Goal: Information Seeking & Learning: Check status

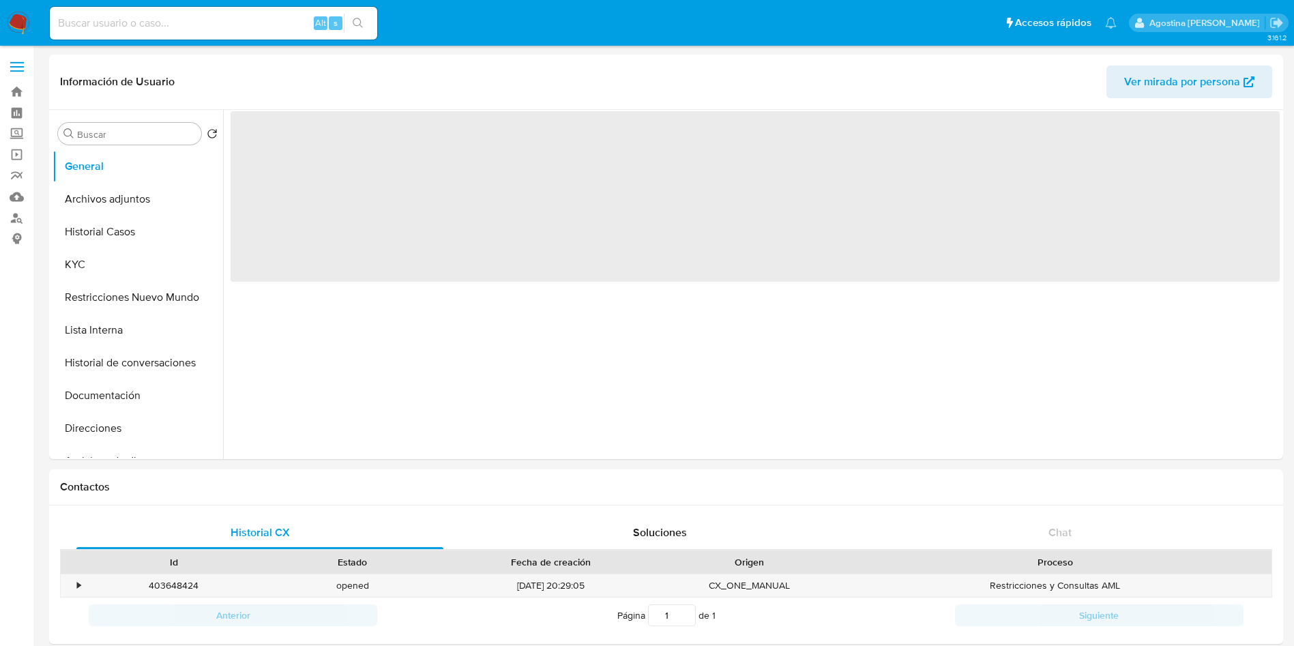
select select "10"
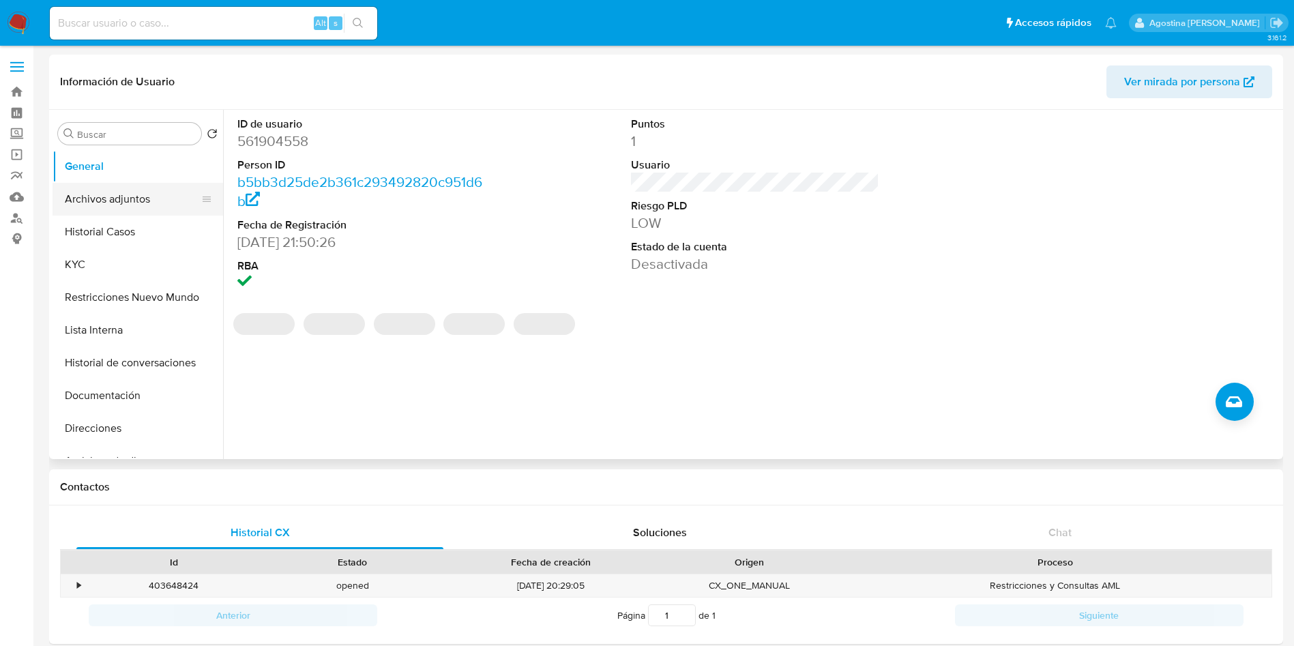
click at [136, 194] on button "Archivos adjuntos" at bounding box center [133, 199] width 160 height 33
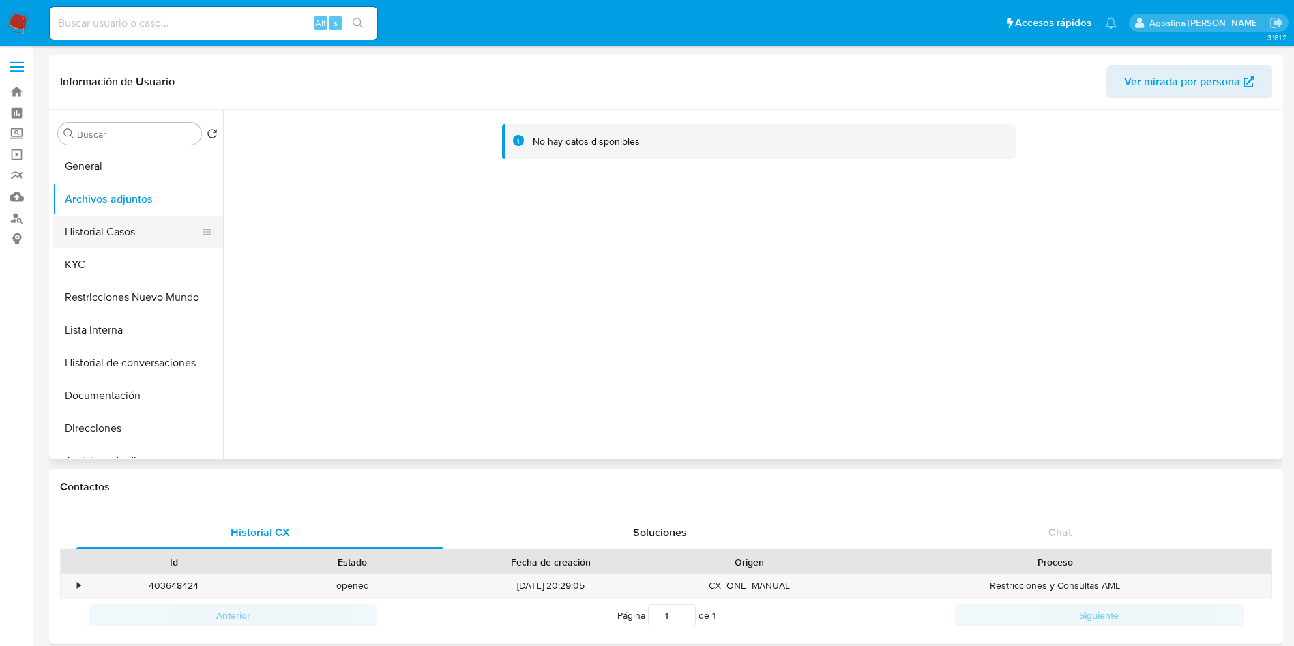
click at [131, 224] on button "Historial Casos" at bounding box center [133, 232] width 160 height 33
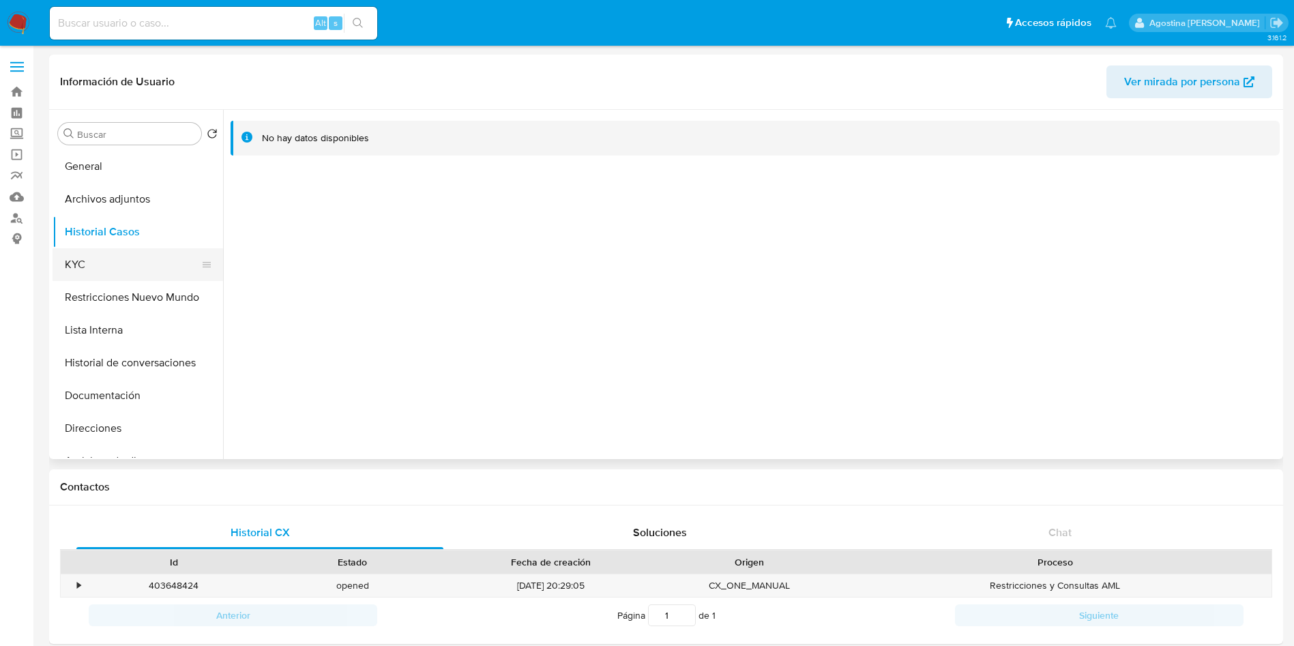
click at [127, 278] on button "KYC" at bounding box center [133, 264] width 160 height 33
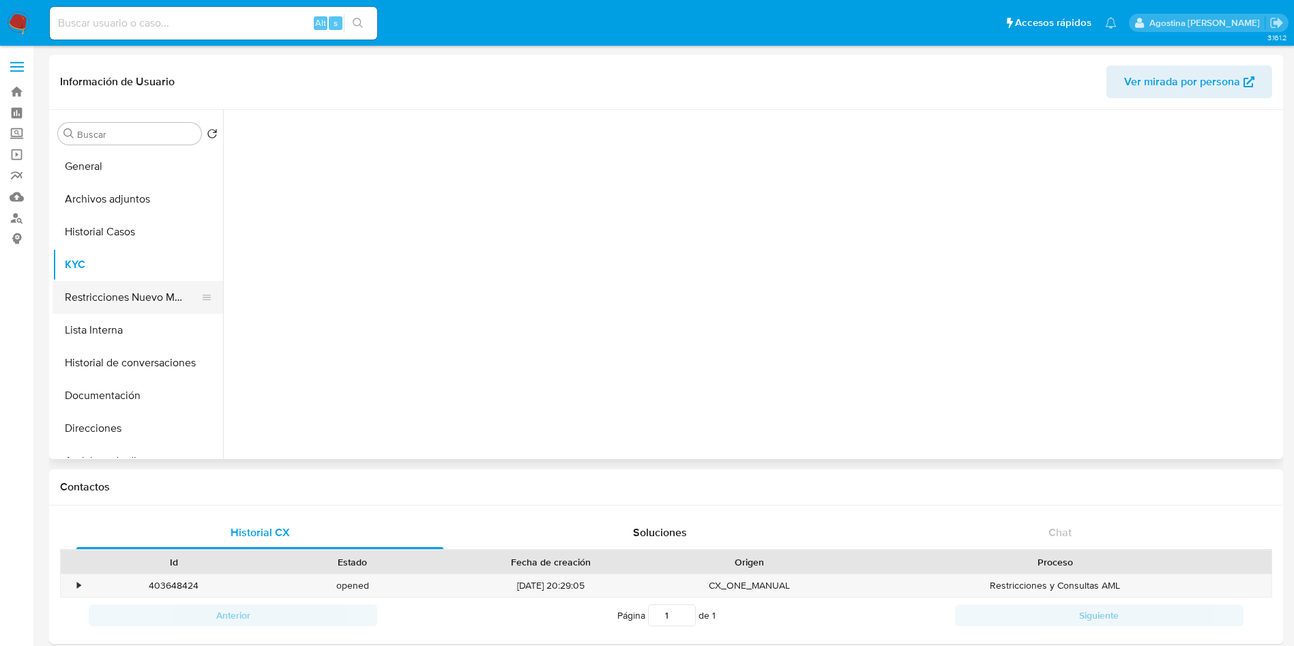
click at [134, 284] on button "Restricciones Nuevo Mundo" at bounding box center [133, 297] width 160 height 33
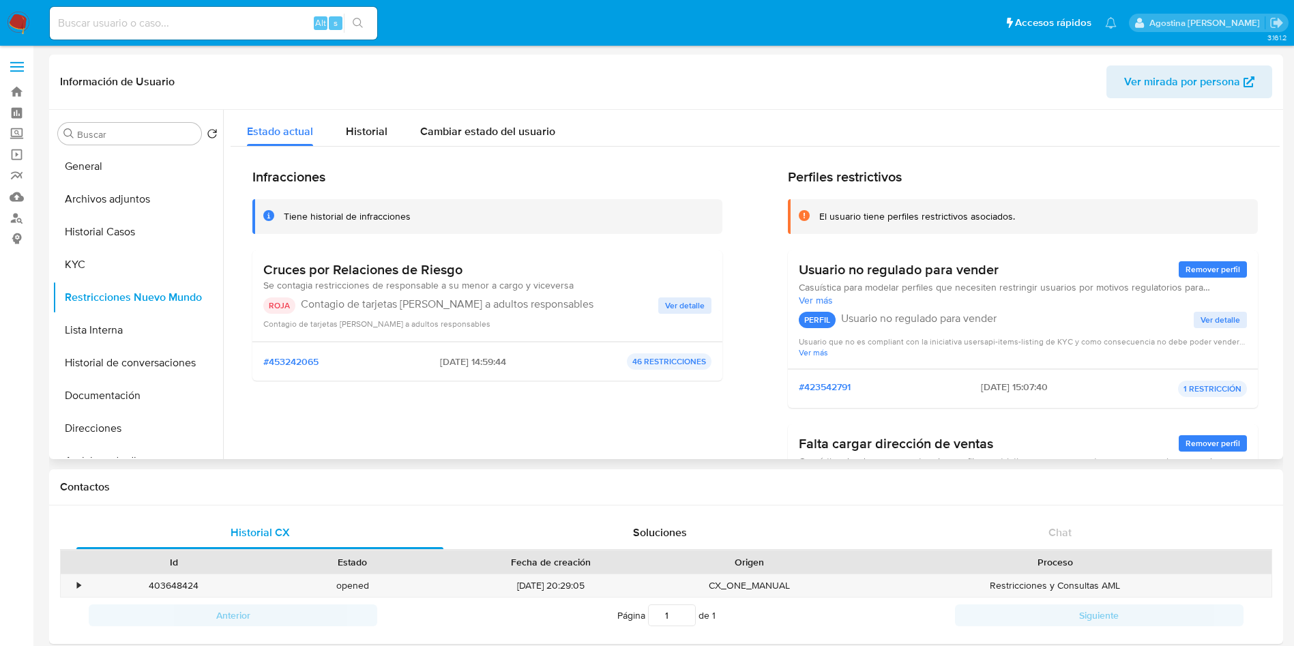
click at [665, 299] on span "Ver detalle" at bounding box center [685, 306] width 40 height 14
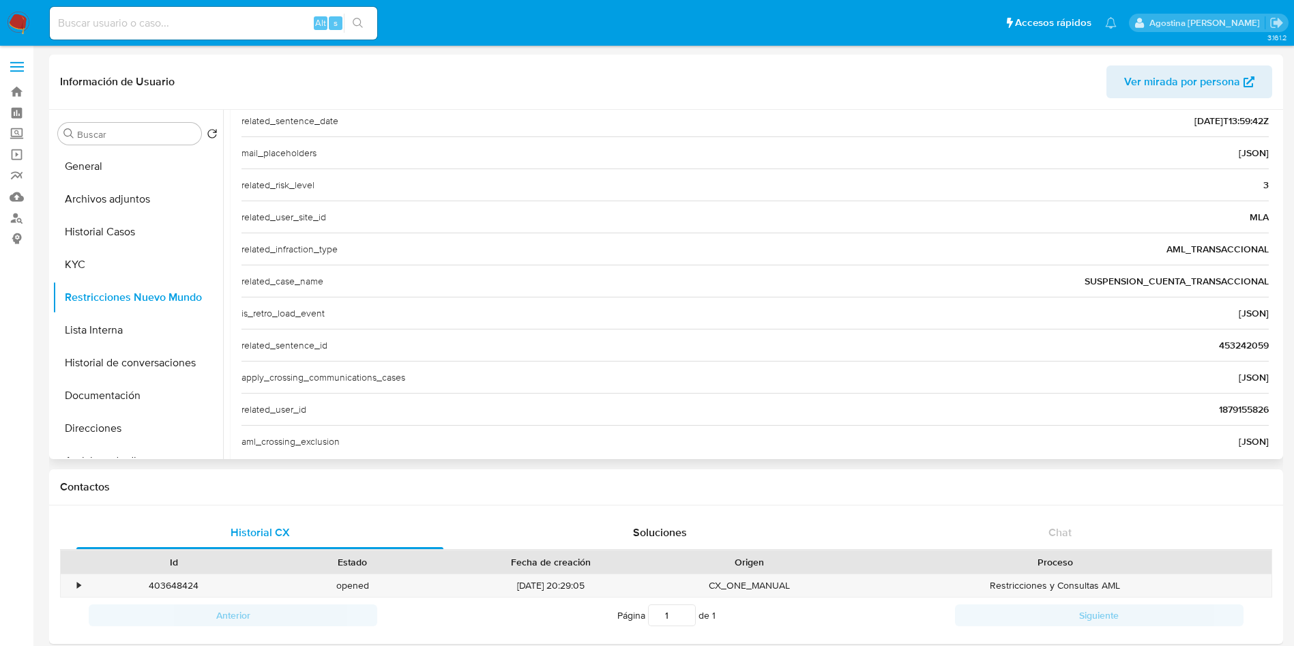
scroll to position [463, 0]
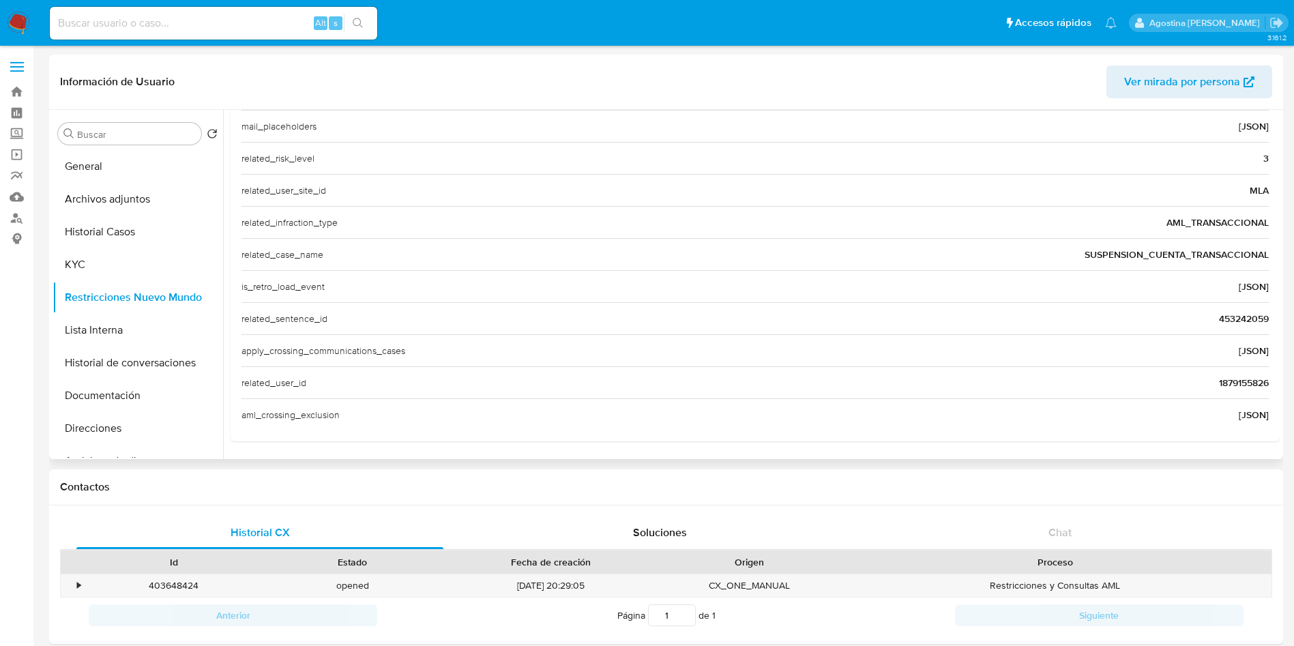
click at [1237, 372] on div "related_user_id 1879155826" at bounding box center [754, 382] width 1027 height 32
click at [1226, 389] on span "1879155826" at bounding box center [1244, 383] width 50 height 14
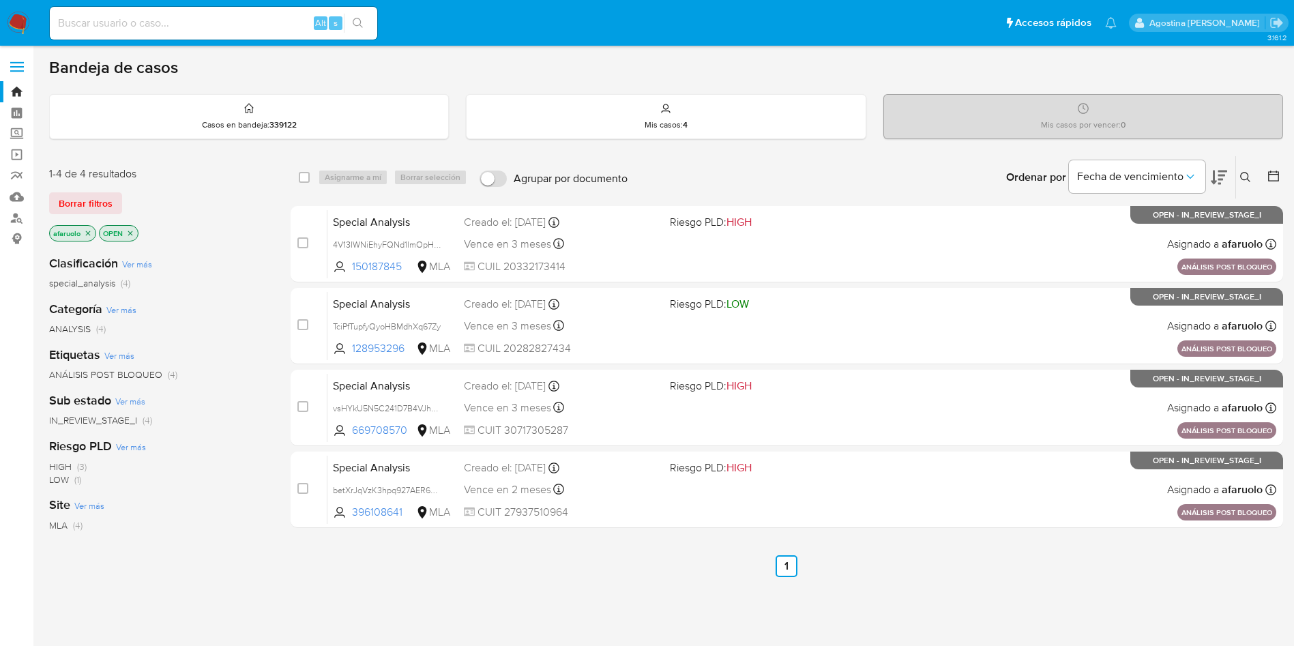
click at [211, 24] on input at bounding box center [213, 23] width 327 height 18
paste input "1879155826"
type input "1879155826"
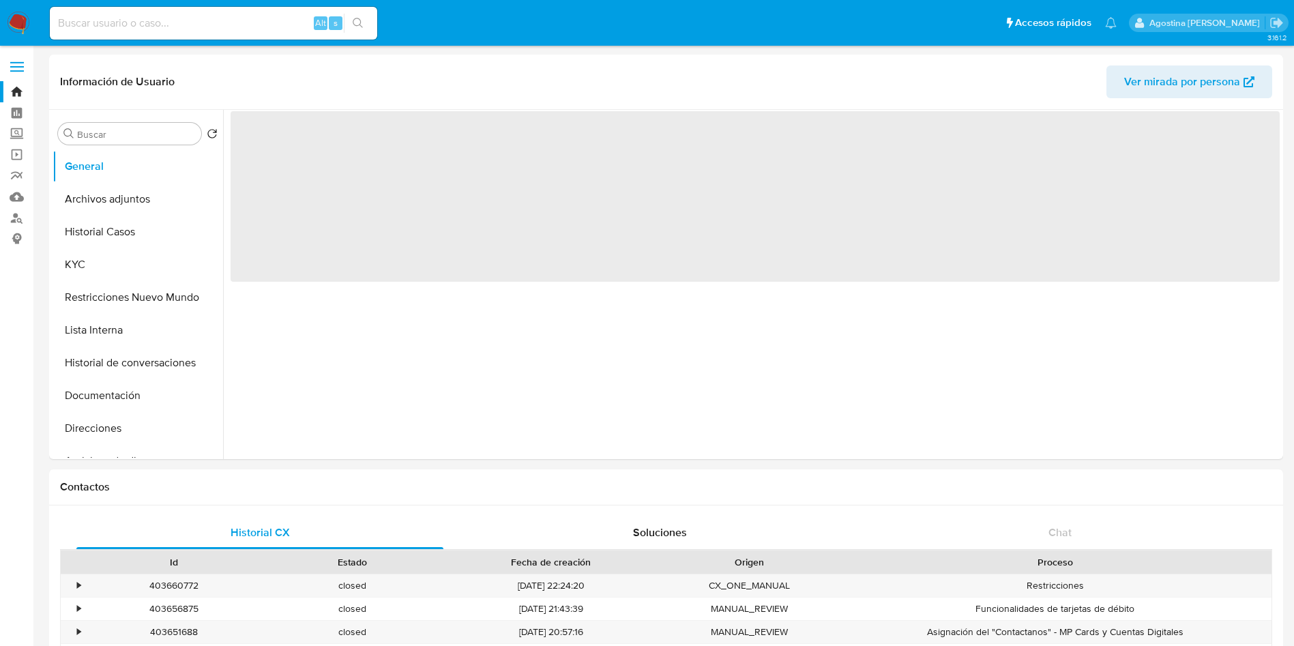
select select "10"
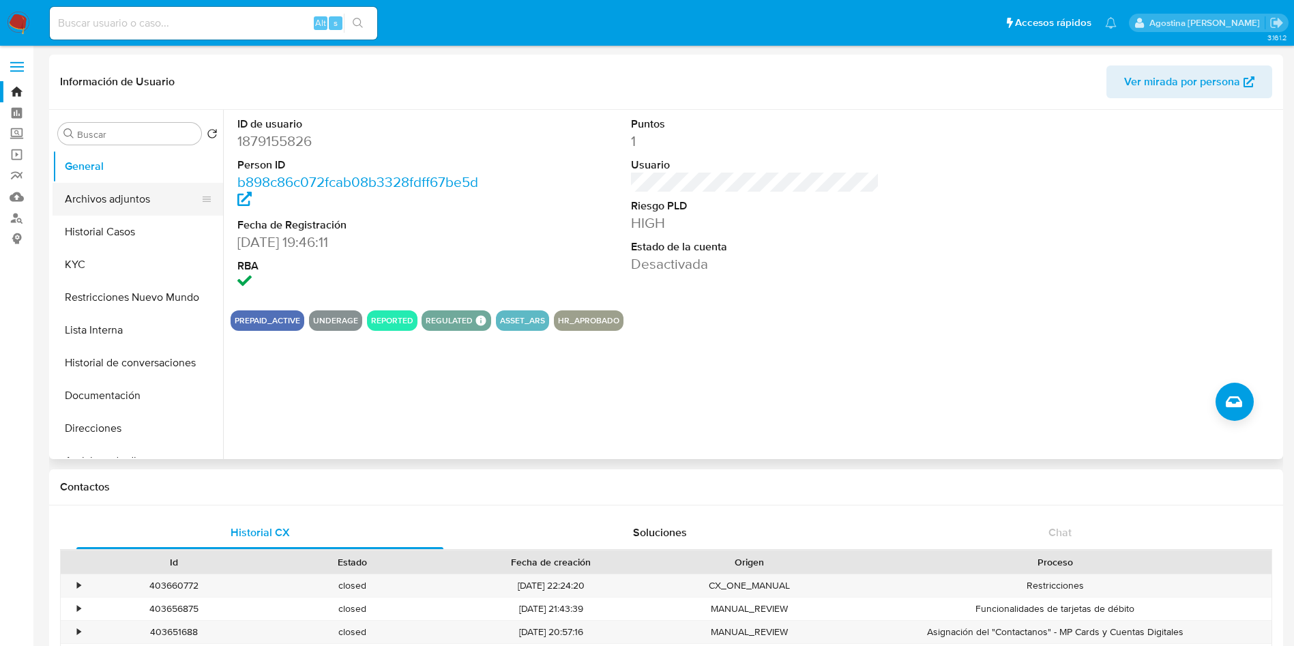
click at [150, 183] on button "Archivos adjuntos" at bounding box center [133, 199] width 160 height 33
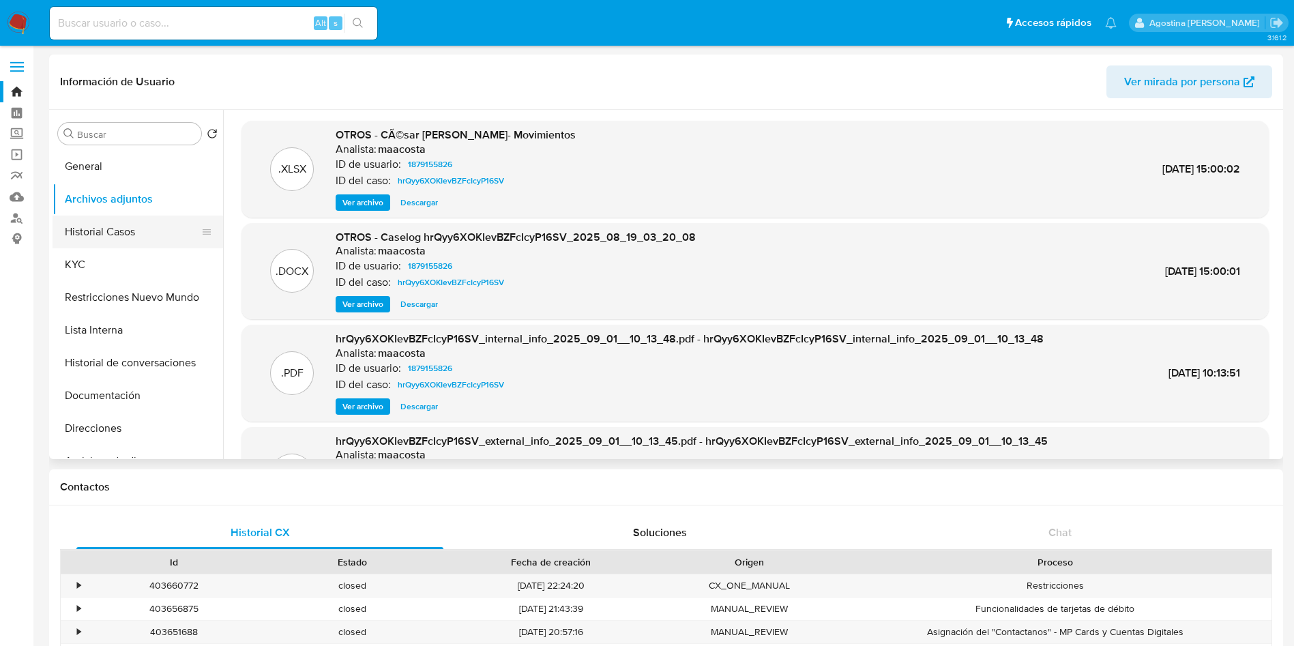
click at [152, 231] on button "Historial Casos" at bounding box center [133, 232] width 160 height 33
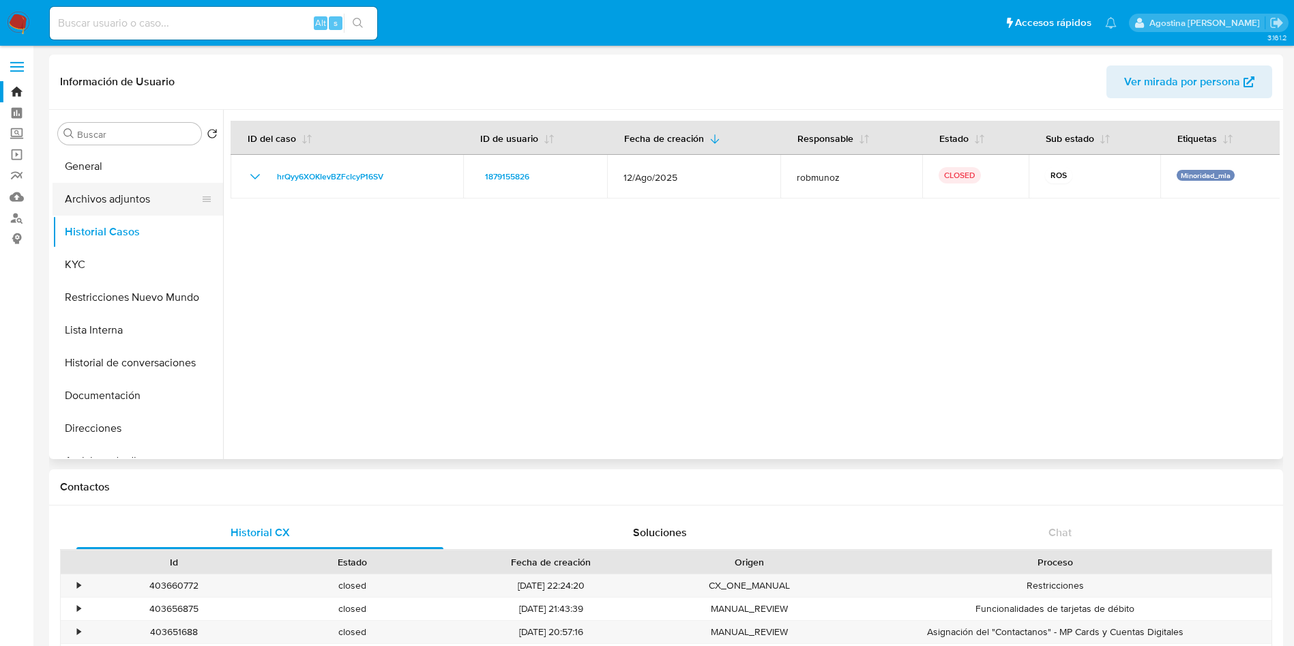
click at [147, 207] on button "Archivos adjuntos" at bounding box center [133, 199] width 160 height 33
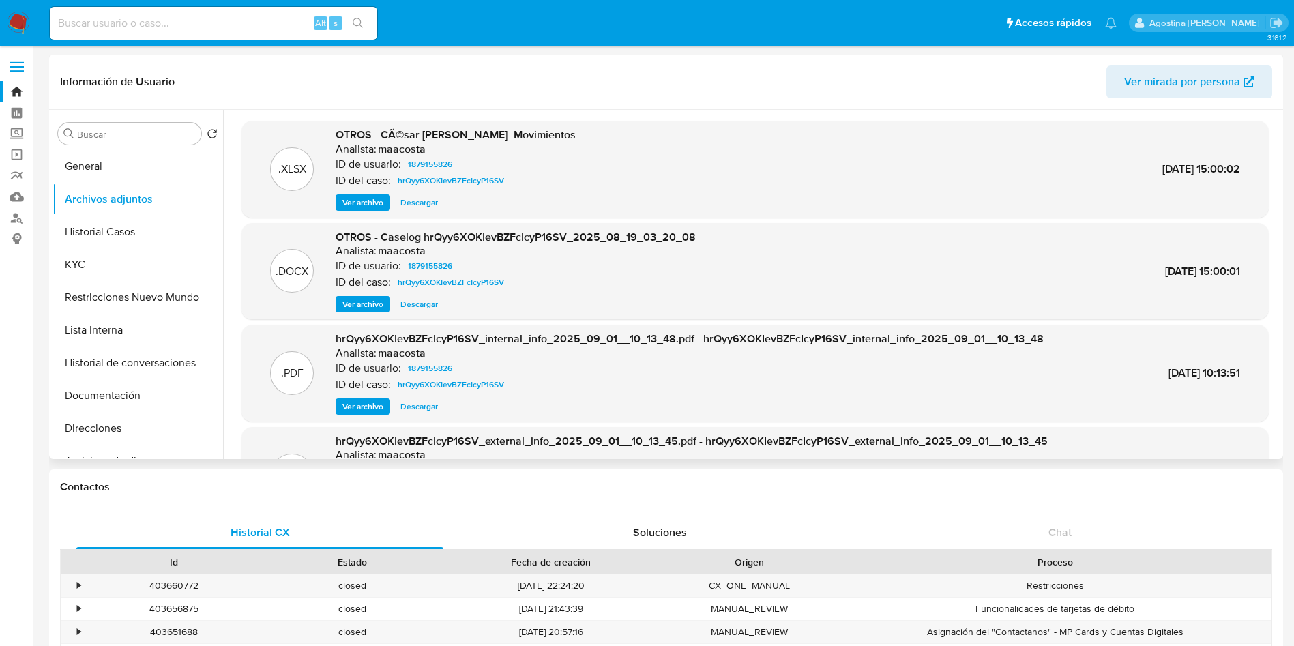
click at [368, 202] on span "Ver archivo" at bounding box center [362, 203] width 41 height 14
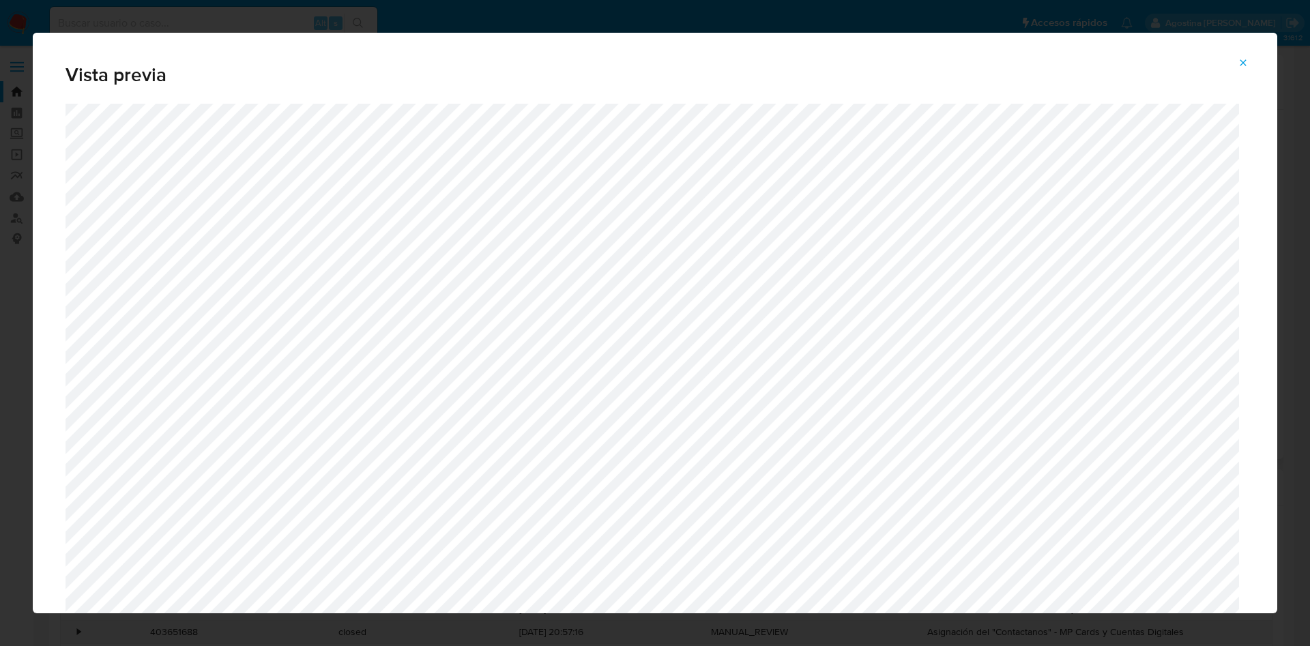
click at [1239, 53] on span "Attachment preview" at bounding box center [1242, 62] width 11 height 19
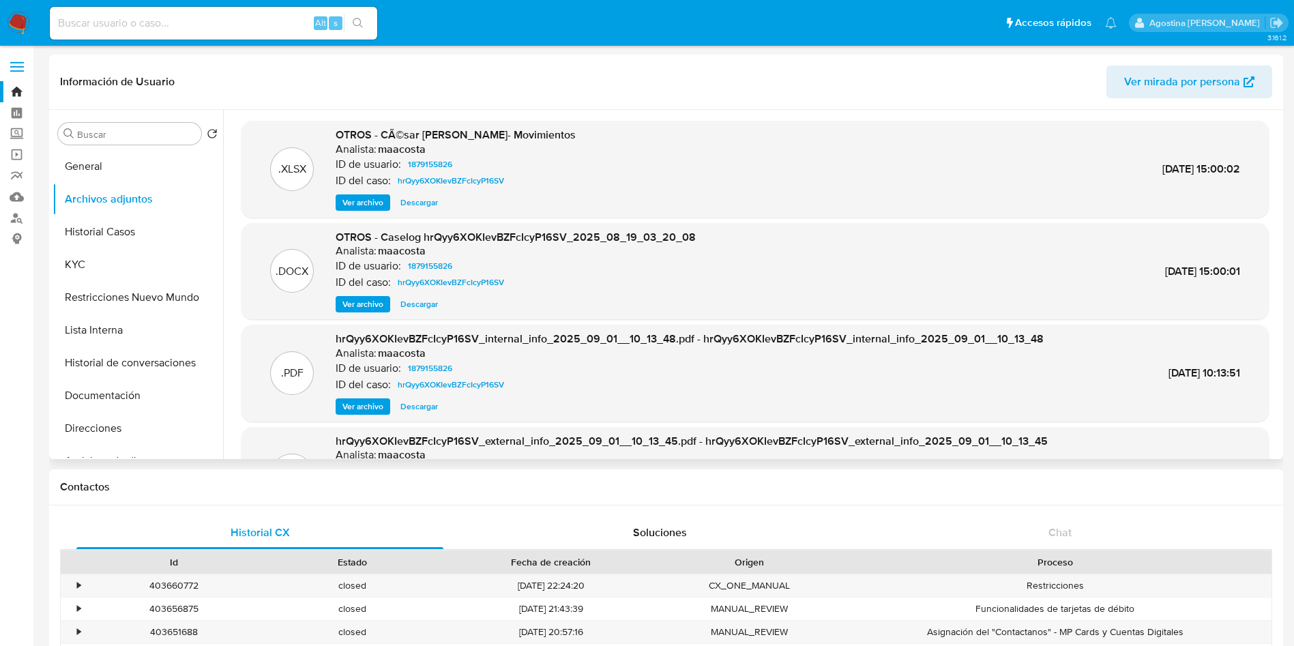
click at [369, 304] on span "Ver archivo" at bounding box center [362, 304] width 41 height 14
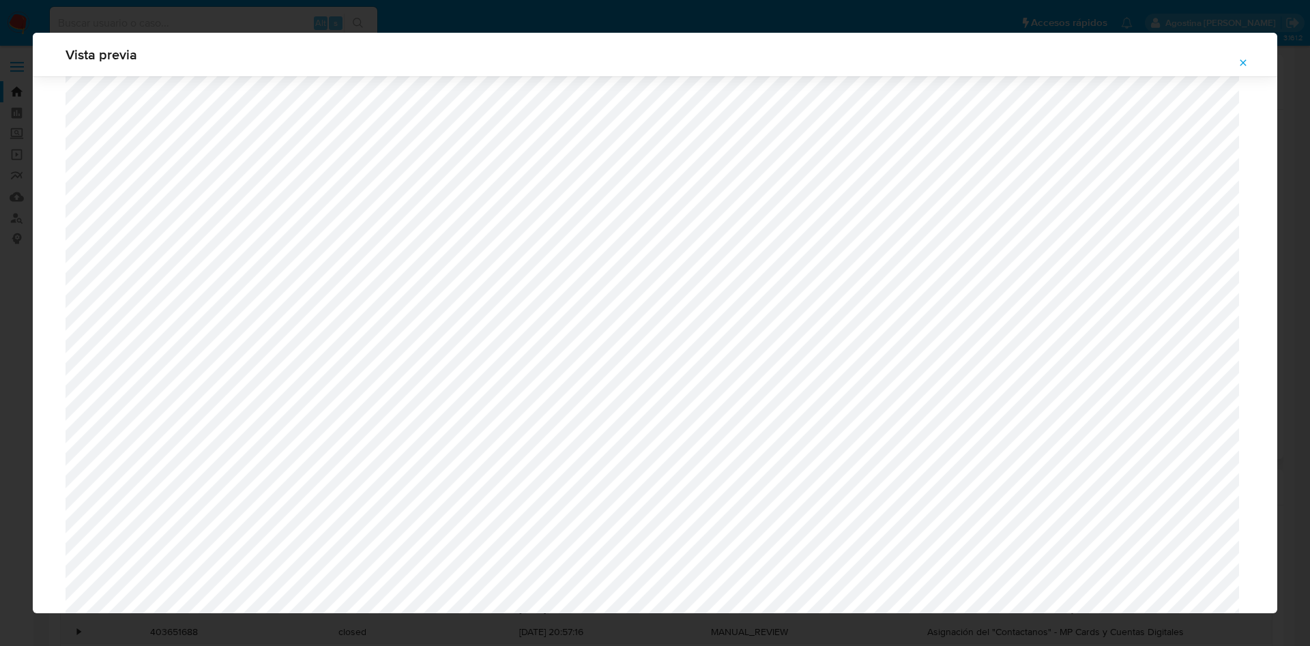
scroll to position [894, 0]
